Goal: Information Seeking & Learning: Learn about a topic

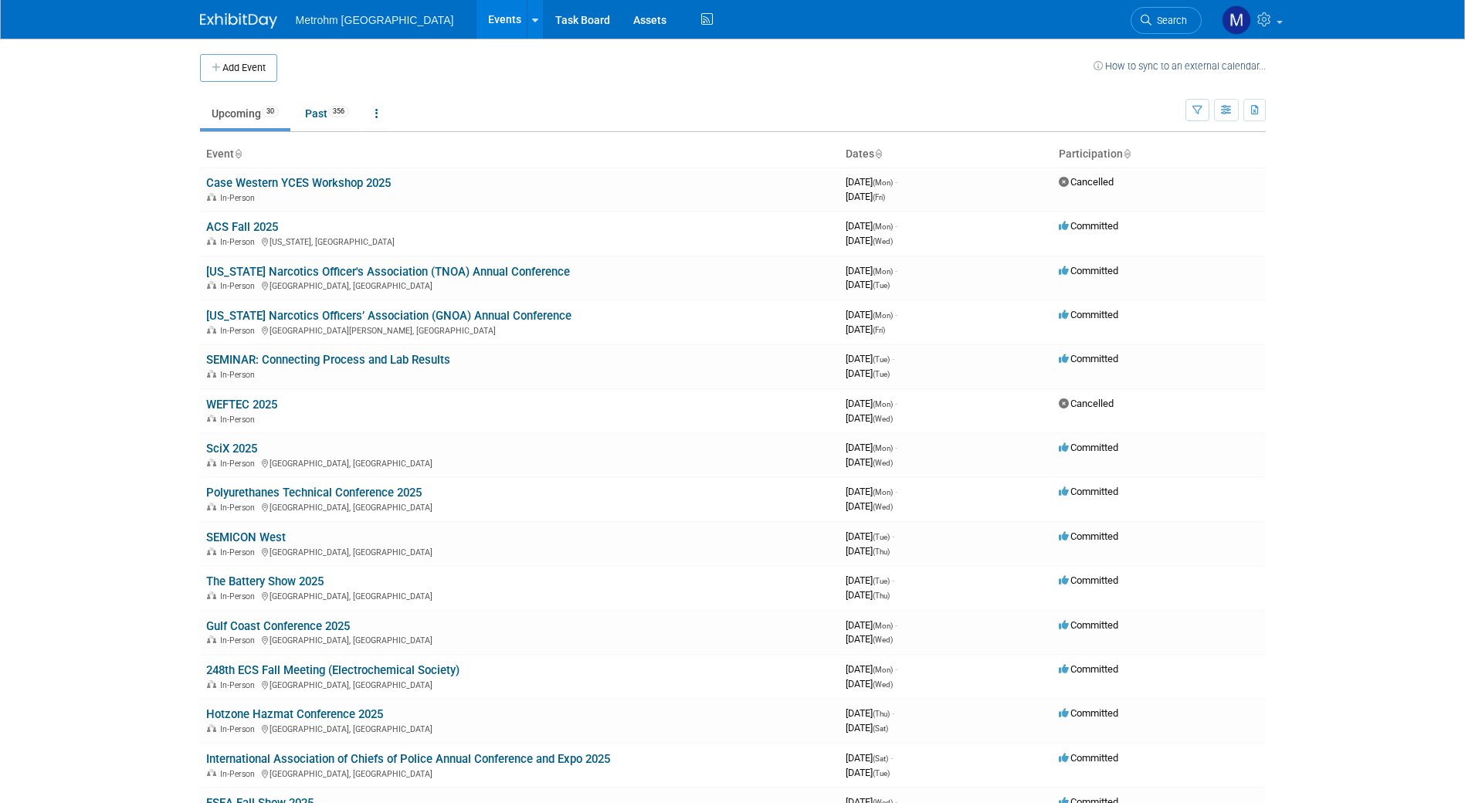
click at [178, 325] on body "Metrohm [GEOGRAPHIC_DATA] Events Add Event Bulk Upload Events Shareable Event B…" at bounding box center [732, 401] width 1465 height 803
click at [239, 324] on div "In-Person [GEOGRAPHIC_DATA][PERSON_NAME], [GEOGRAPHIC_DATA]" at bounding box center [519, 330] width 627 height 12
click at [246, 312] on link "[US_STATE] Narcotics Officers’ Association (GNOA) Annual Conference" at bounding box center [388, 316] width 365 height 14
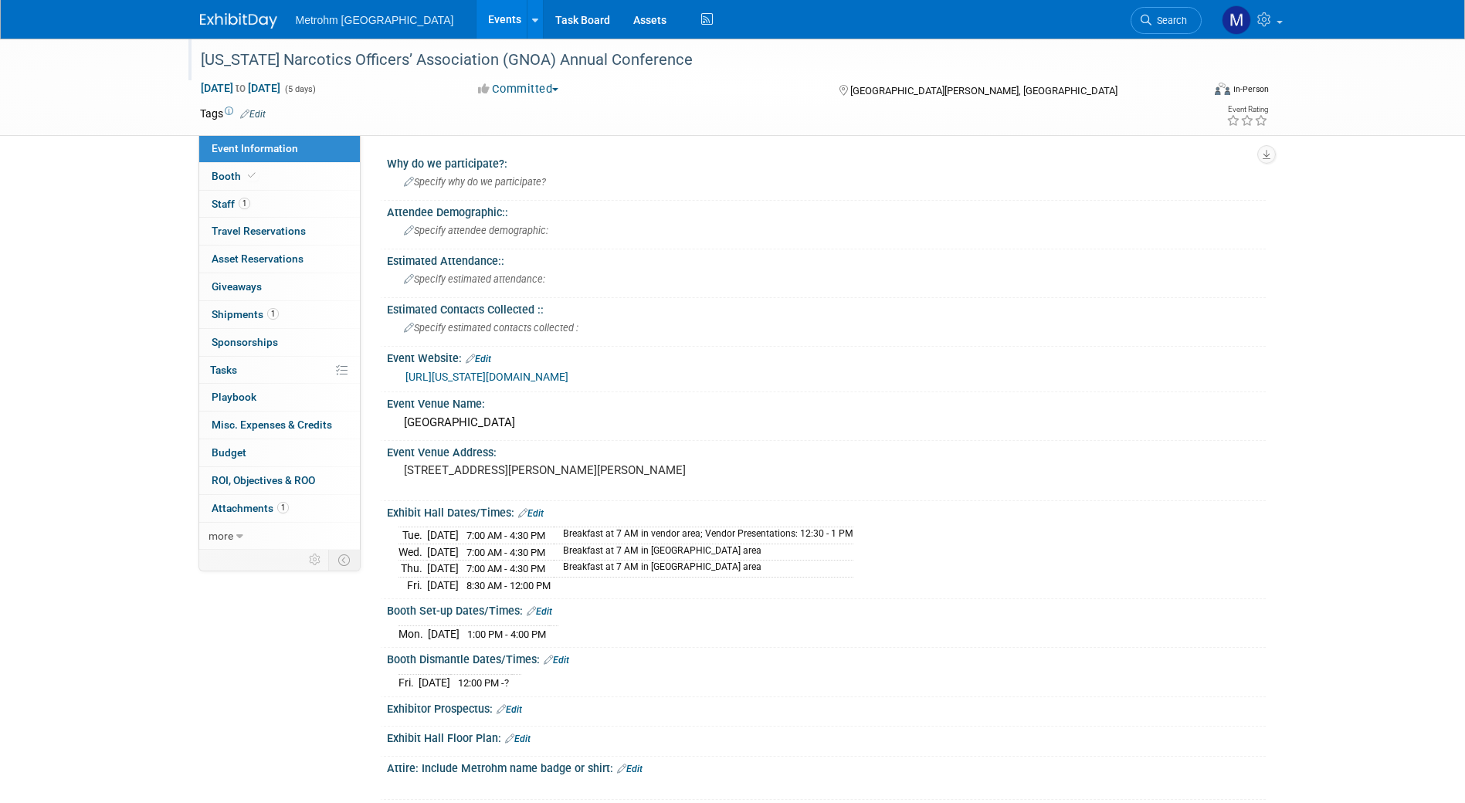
click at [330, 67] on div "[US_STATE] Narcotics Officers’ Association (GNOA) Annual Conference" at bounding box center [686, 60] width 983 height 28
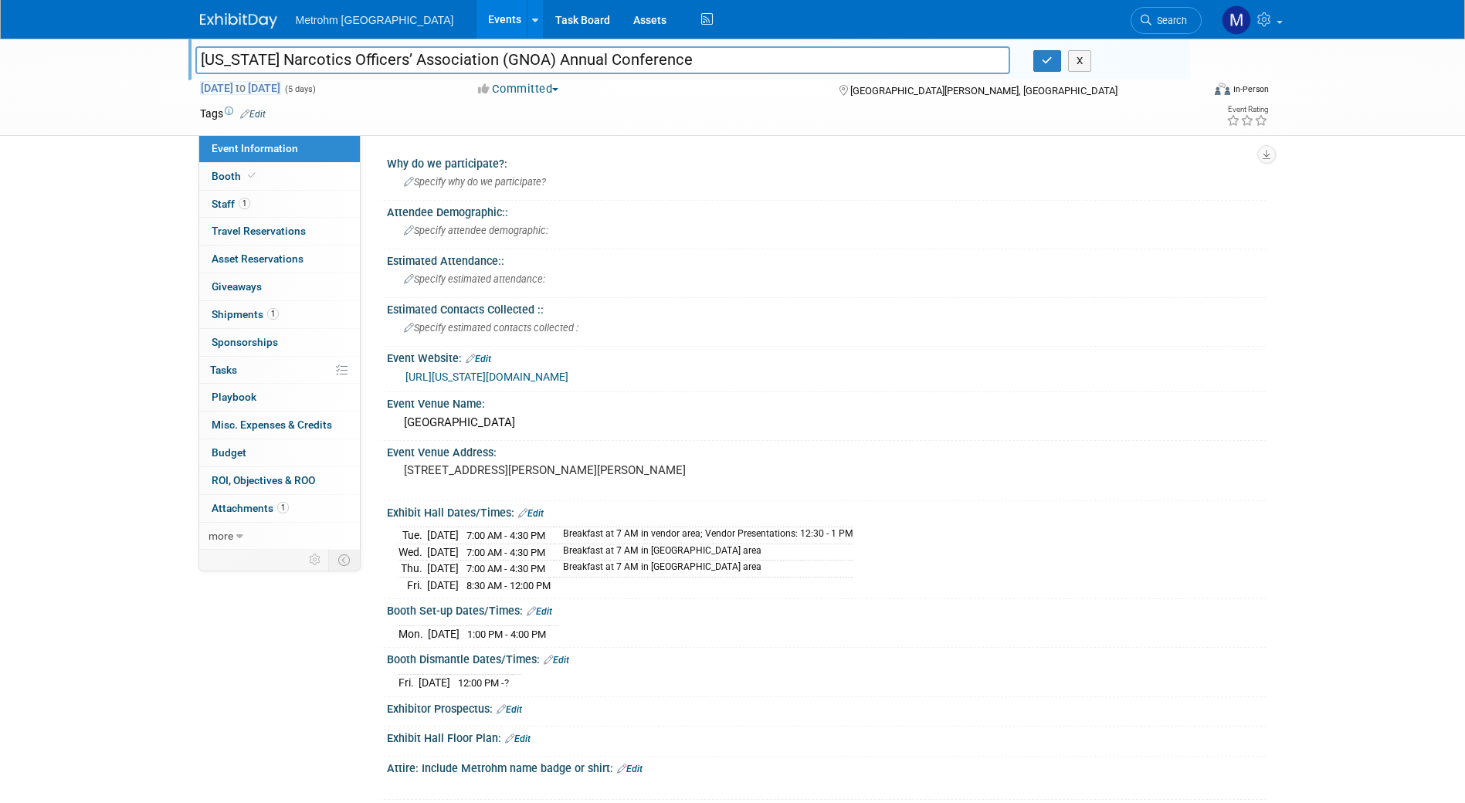
drag, startPoint x: 473, startPoint y: 65, endPoint x: 202, endPoint y: 93, distance: 271.8
click at [202, 93] on div "Georgia Narcotics Officers’ Association (GNOA) Annual Conference Georgia Narcot…" at bounding box center [732, 87] width 1089 height 97
type input "C (GNOA) Annual Conference"
drag, startPoint x: 1078, startPoint y: 73, endPoint x: 1080, endPoint y: 61, distance: 11.7
click at [1080, 61] on div "C (GNOA) Annual Conference X" at bounding box center [687, 61] width 1006 height 23
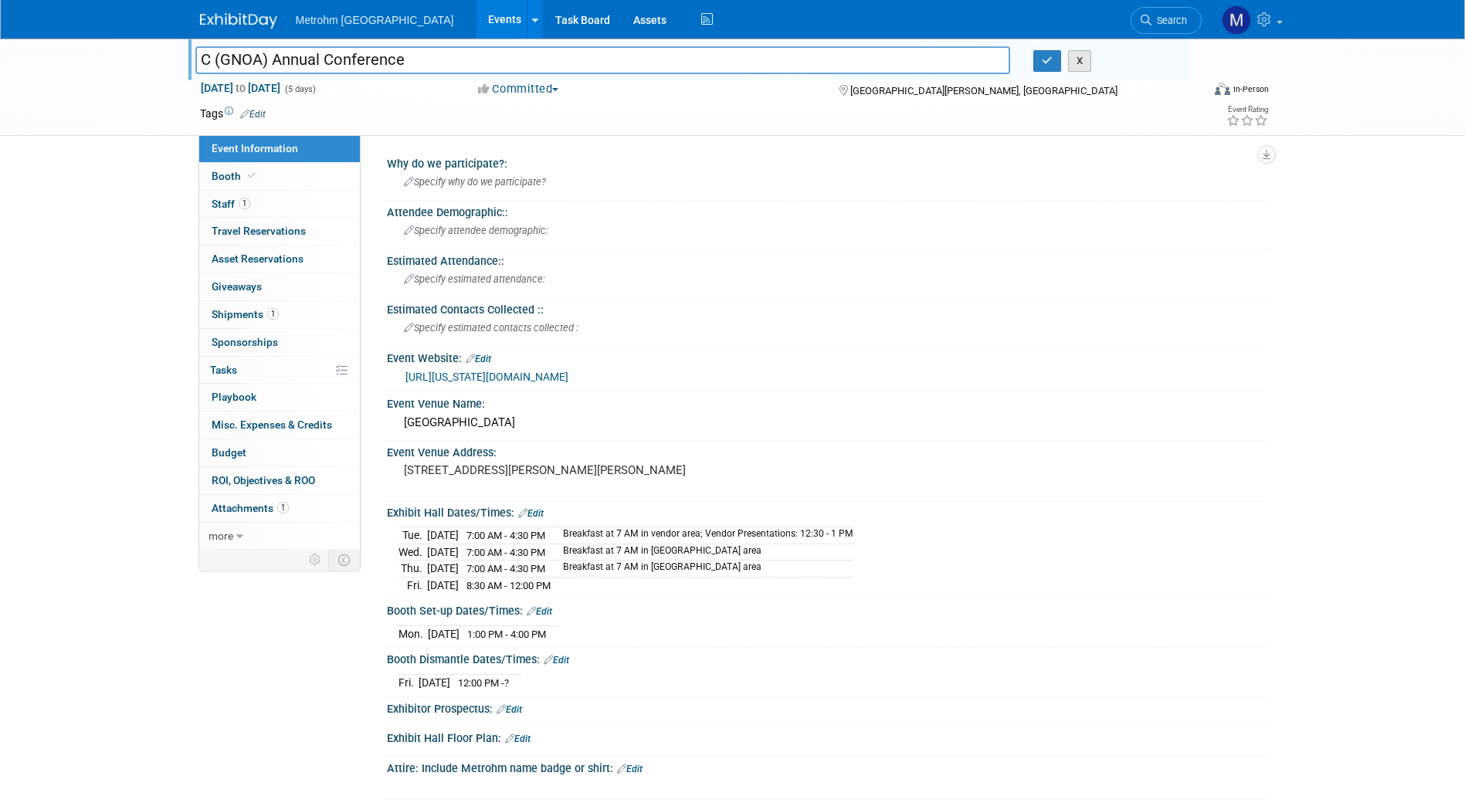
click at [1080, 61] on button "X" at bounding box center [1080, 61] width 24 height 22
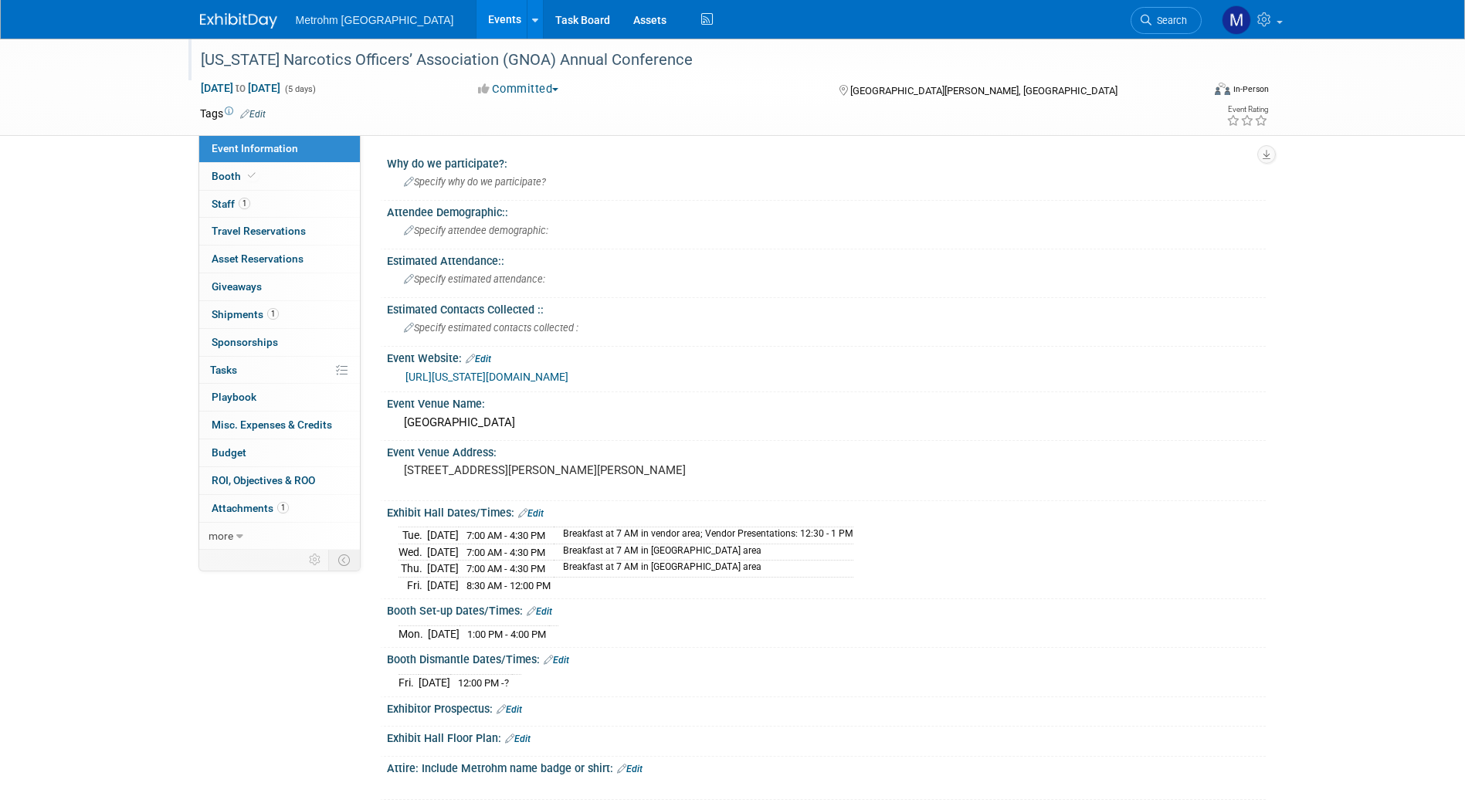
click at [354, 47] on div "[US_STATE] Narcotics Officers’ Association (GNOA) Annual Conference" at bounding box center [686, 60] width 983 height 28
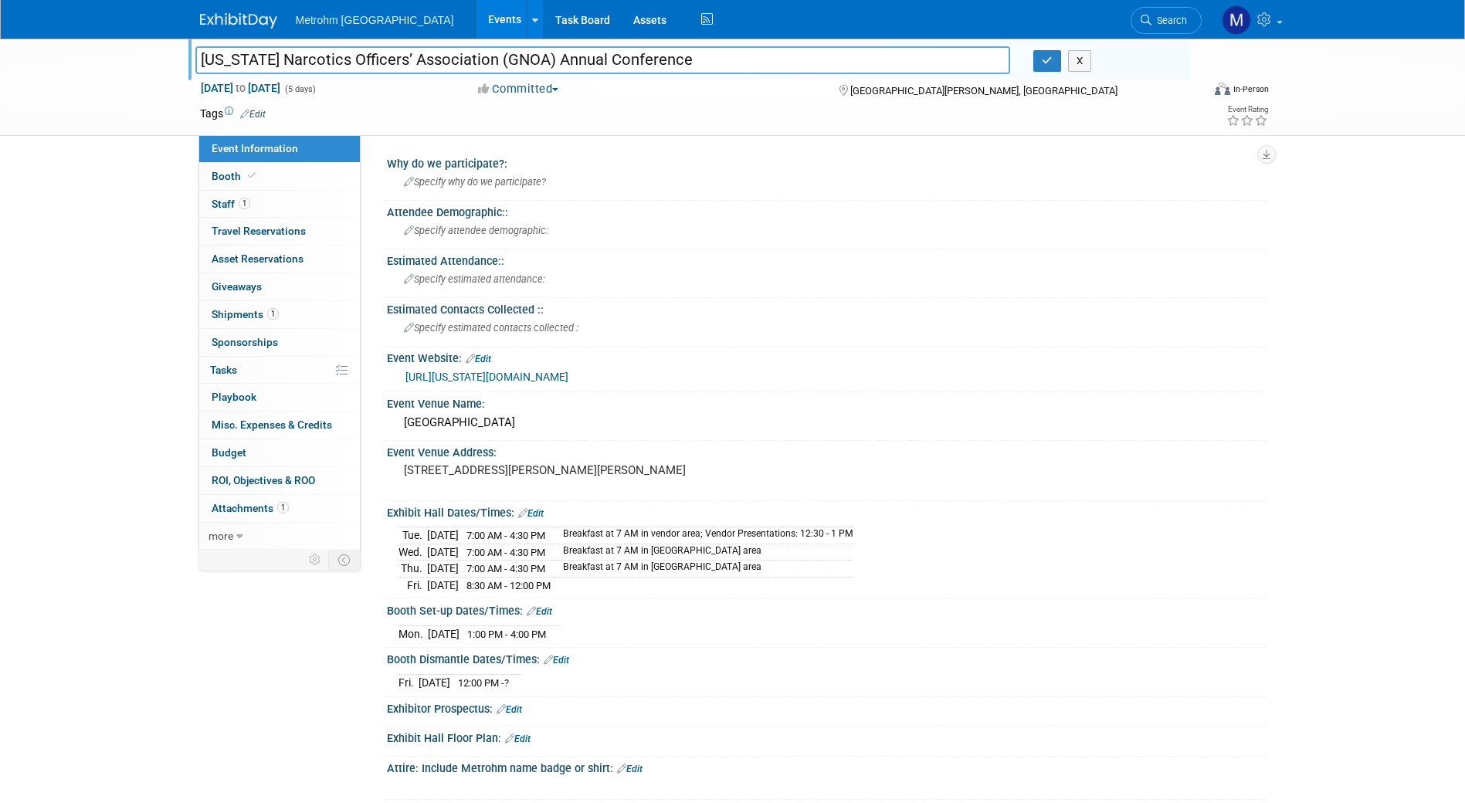
drag, startPoint x: 470, startPoint y: 59, endPoint x: 181, endPoint y: 74, distance: 288.5
click at [181, 74] on div "Georgia Narcotics Officers’ Association (GNOA) Annual Conference Georgia Narcot…" at bounding box center [732, 87] width 1465 height 97
click at [177, 406] on div "Georgia Narcotics Officers’ Association (GNOA) Annual Conference Georgia Narcot…" at bounding box center [732, 672] width 1465 height 1267
click at [510, 481] on div "201 Arnold Rd, St Simons Island, GA 31522" at bounding box center [569, 478] width 343 height 36
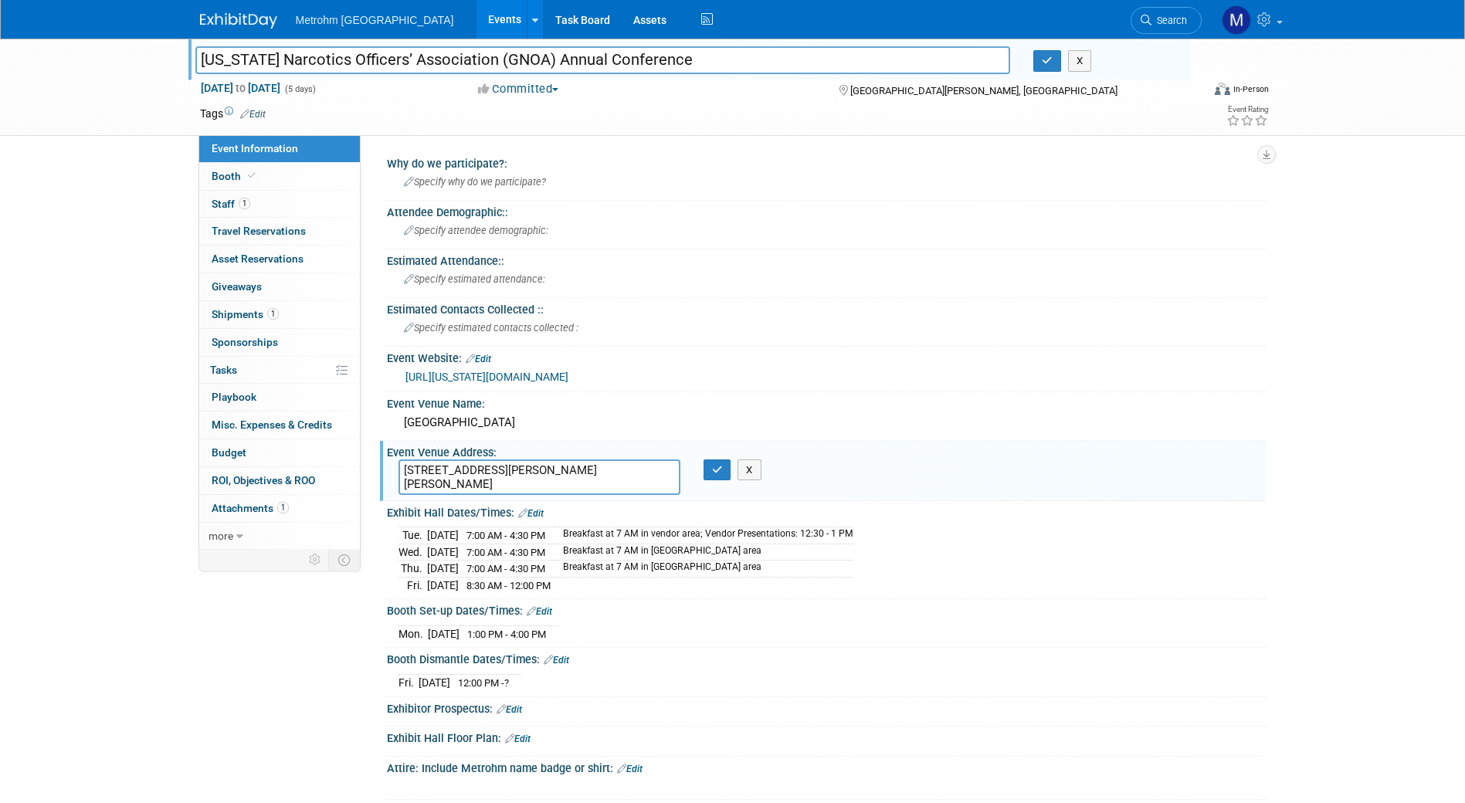
drag, startPoint x: 480, startPoint y: 471, endPoint x: 589, endPoint y: 502, distance: 113.2
click at [589, 502] on div "Why do we participate?: Specify why do we participate? Attendee Demographic:: S…" at bounding box center [819, 713] width 870 height 1122
click at [123, 368] on div "Georgia Narcotics Officers’ Association (GNOA) Annual Conference Georgia Narcot…" at bounding box center [732, 672] width 1465 height 1267
click at [476, 426] on div "King & Prince Resort" at bounding box center [826, 423] width 856 height 24
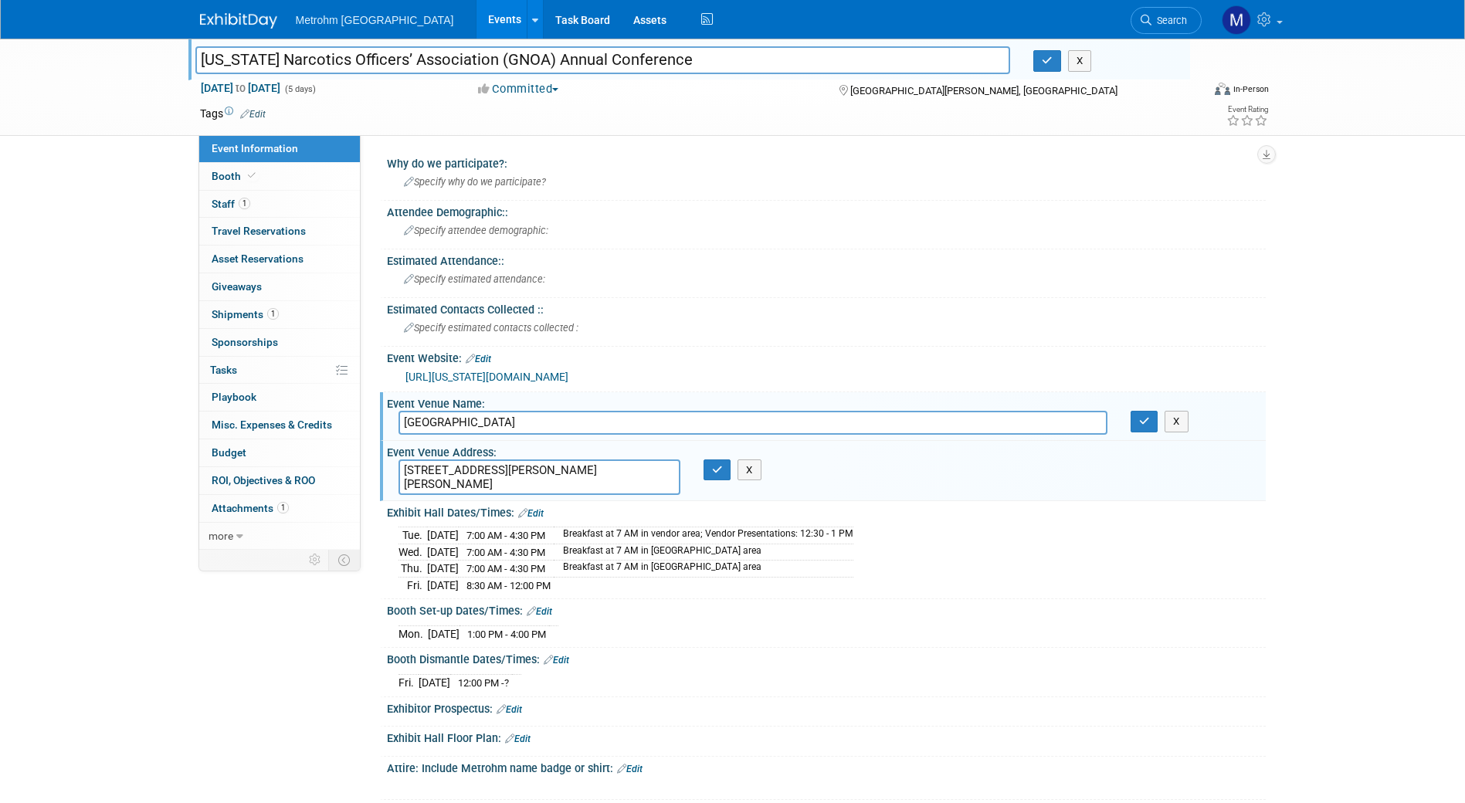
click at [476, 426] on input "King & Prince Resort" at bounding box center [752, 423] width 709 height 24
click at [1185, 426] on button "X" at bounding box center [1177, 422] width 24 height 22
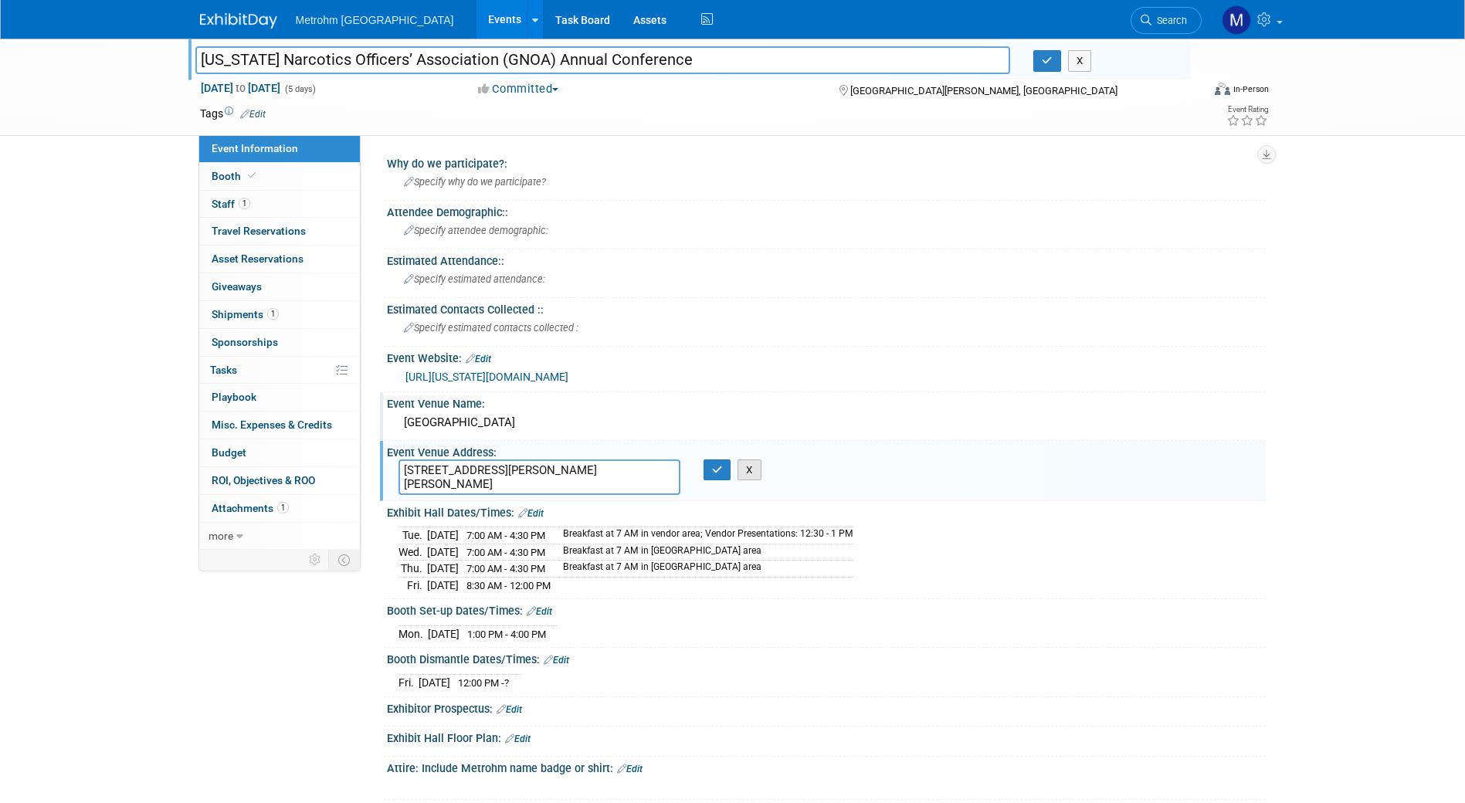
click at [750, 463] on button "X" at bounding box center [750, 471] width 24 height 22
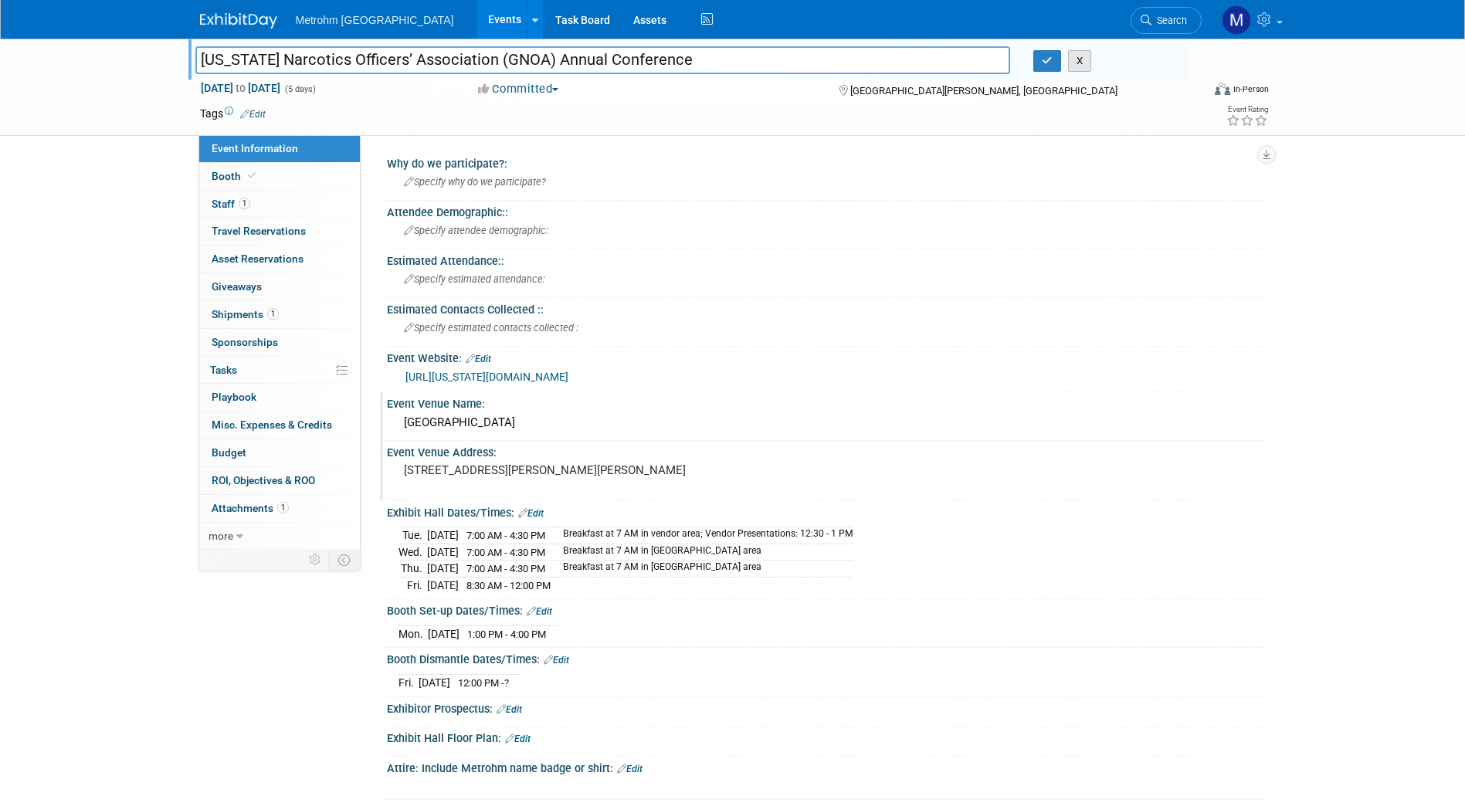
click at [1090, 61] on button "X" at bounding box center [1080, 61] width 24 height 22
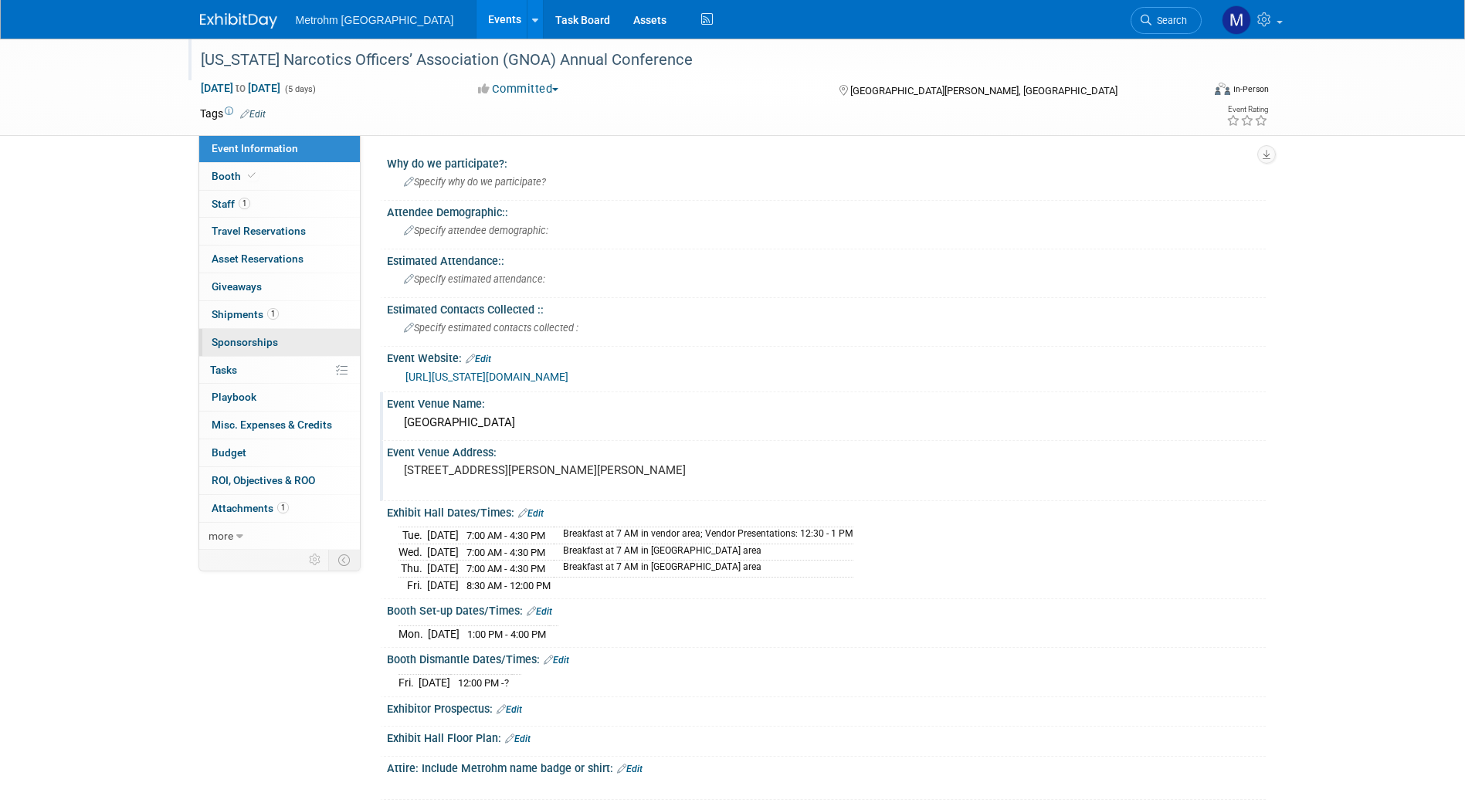
click at [285, 329] on link "0 Sponsorships 0" at bounding box center [279, 342] width 161 height 27
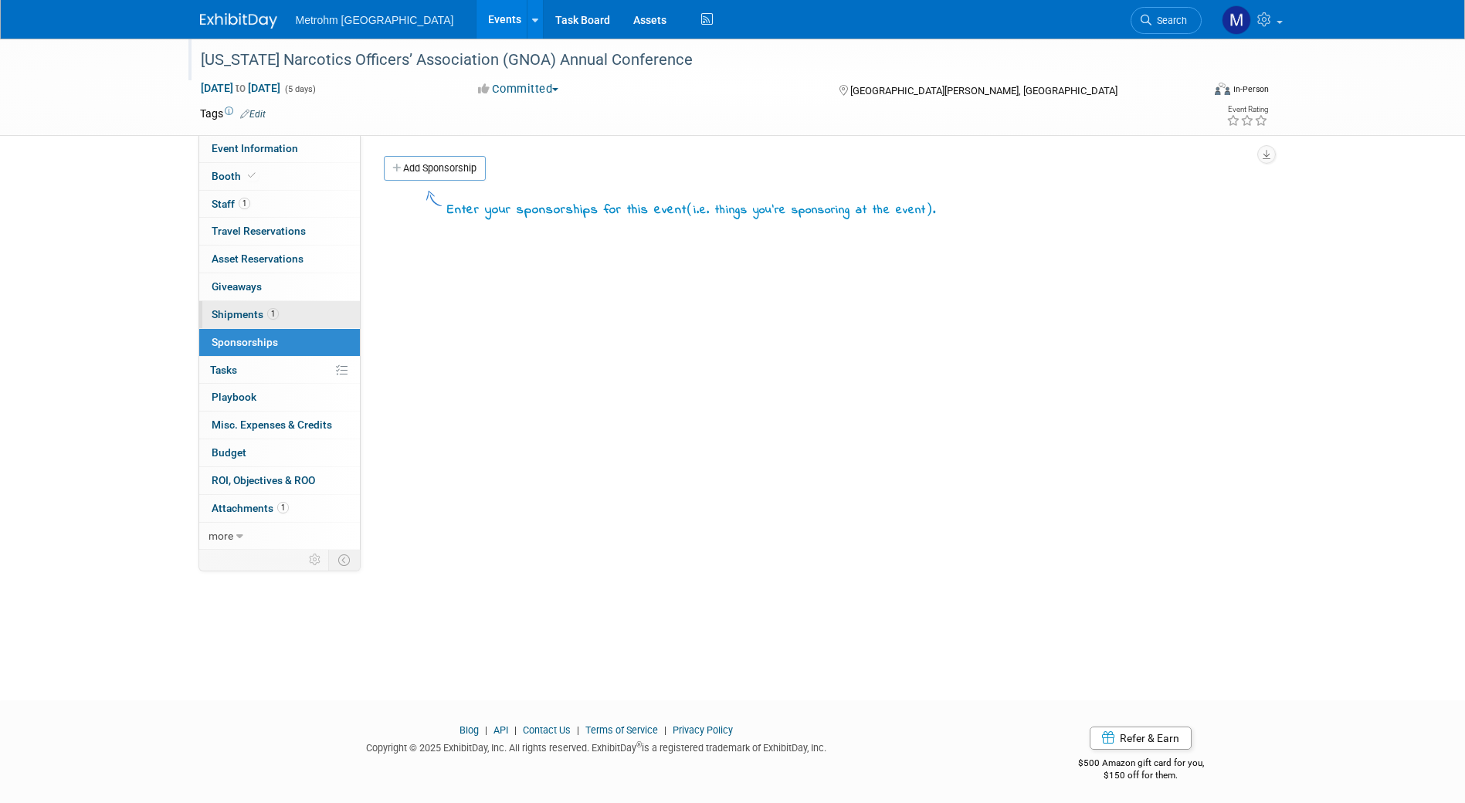
click at [268, 316] on span "1" at bounding box center [273, 314] width 12 height 12
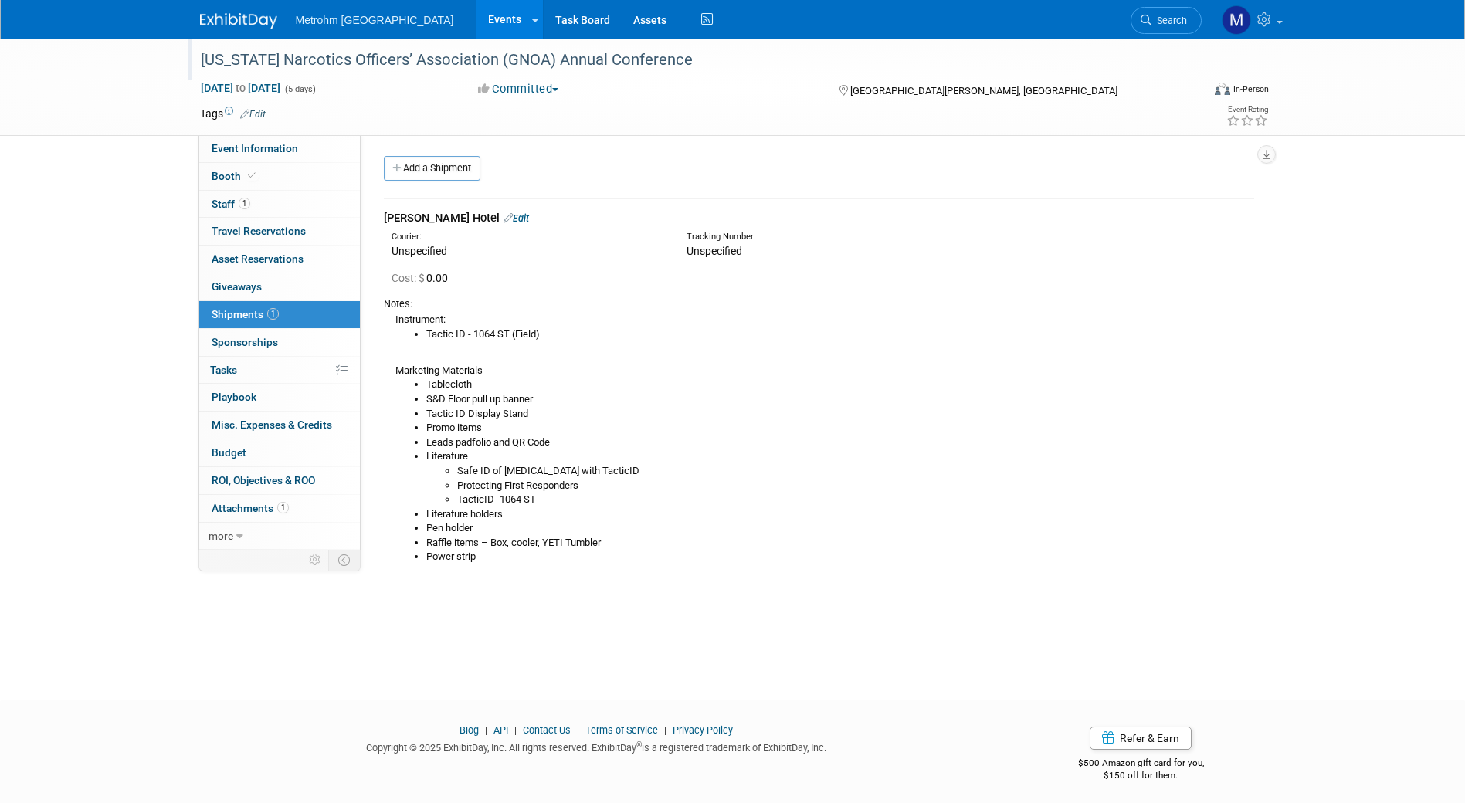
click at [68, 355] on div "Georgia Narcotics Officers’ Association (GNOA) Annual Conference Aug 25, 2025 t…" at bounding box center [732, 356] width 1465 height 634
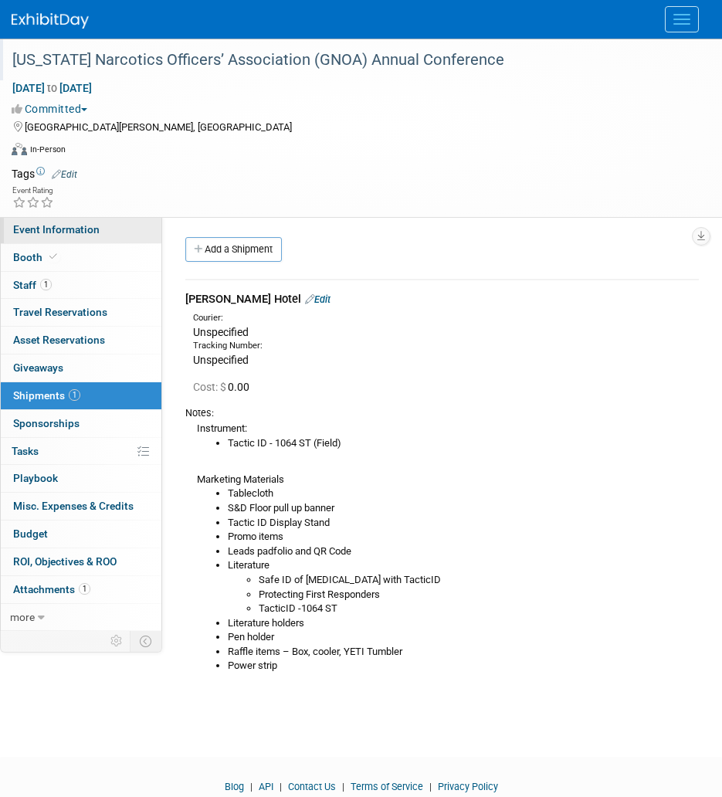
click at [105, 229] on link "Event Information" at bounding box center [81, 229] width 161 height 27
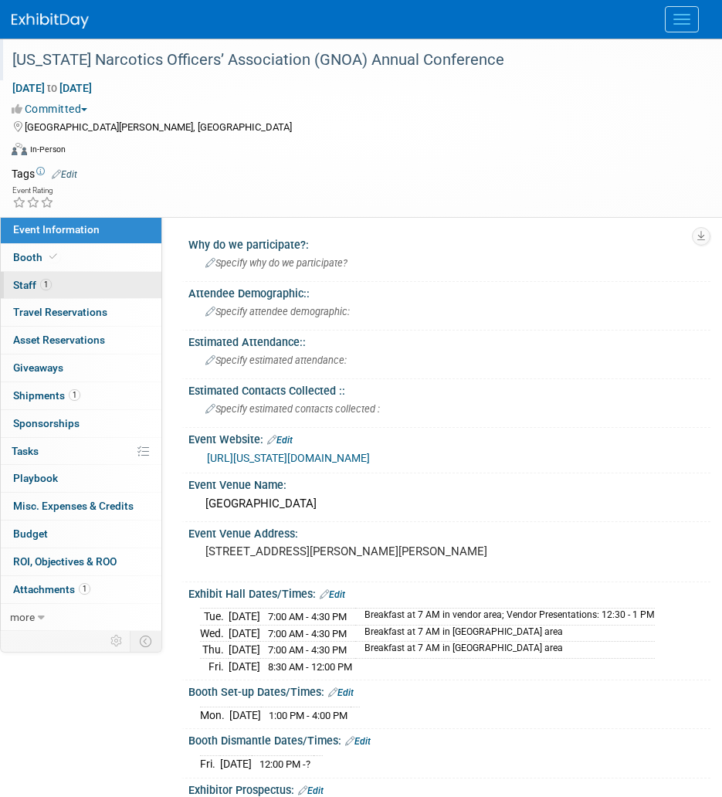
click at [113, 291] on link "1 Staff 1" at bounding box center [81, 285] width 161 height 27
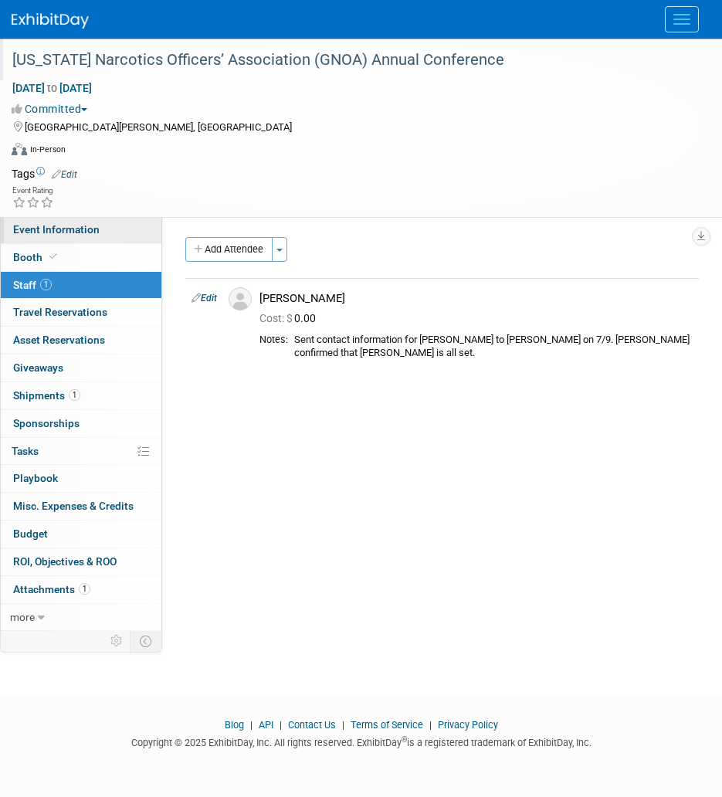
click at [87, 227] on span "Event Information" at bounding box center [56, 229] width 86 height 12
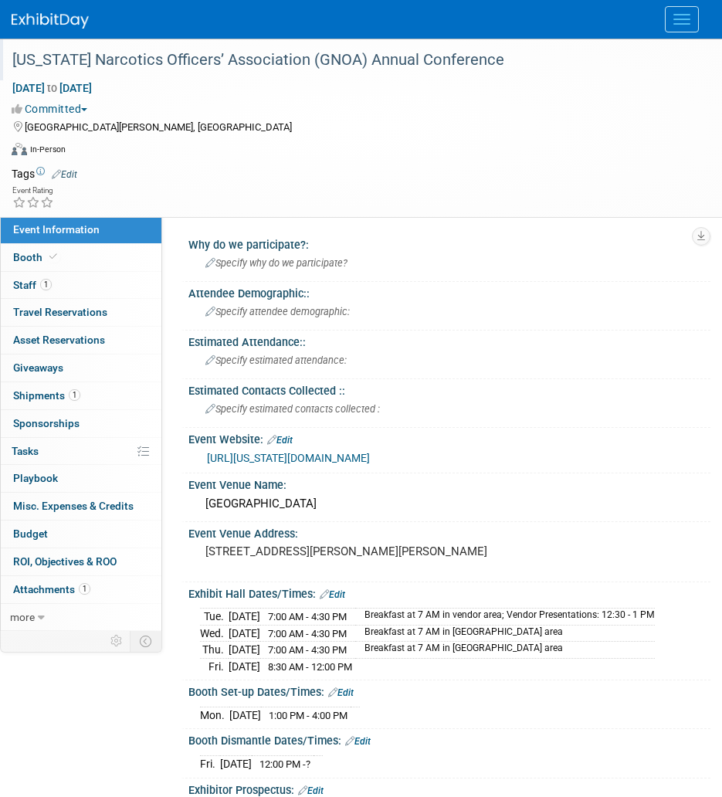
click at [320, 462] on link "https://georgia-narc.com/conference/" at bounding box center [288, 458] width 163 height 12
